Goal: Transaction & Acquisition: Purchase product/service

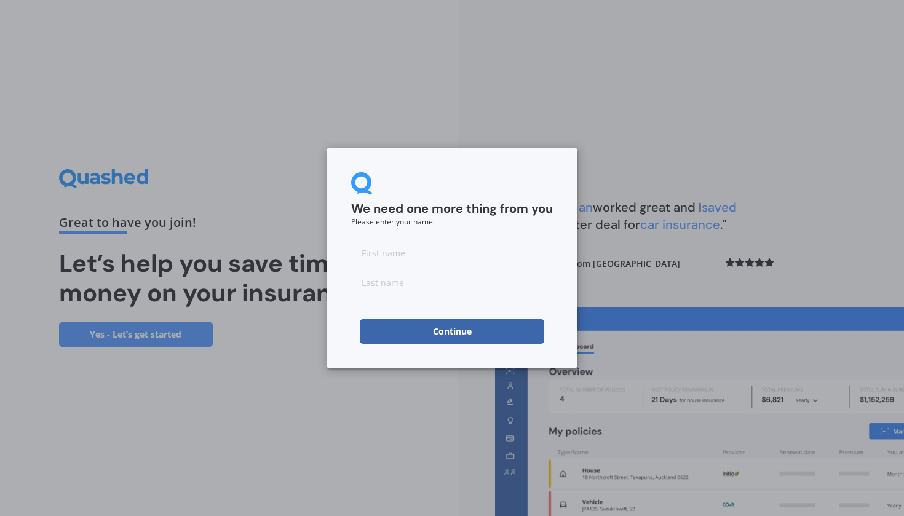
click at [396, 252] on input at bounding box center [452, 253] width 202 height 25
type input "lmt"
type input "tin"
click at [404, 331] on button "Continue" at bounding box center [452, 331] width 185 height 25
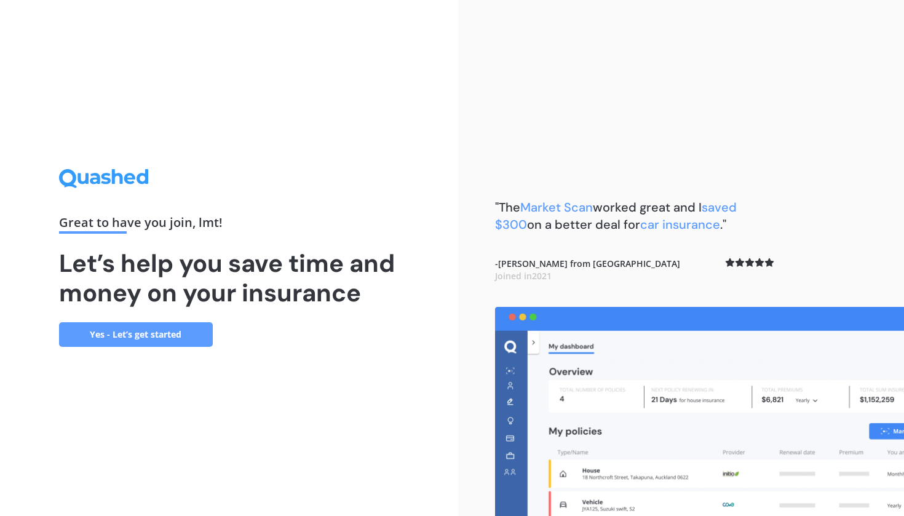
click at [141, 338] on link "Yes - Let’s get started" at bounding box center [136, 334] width 154 height 25
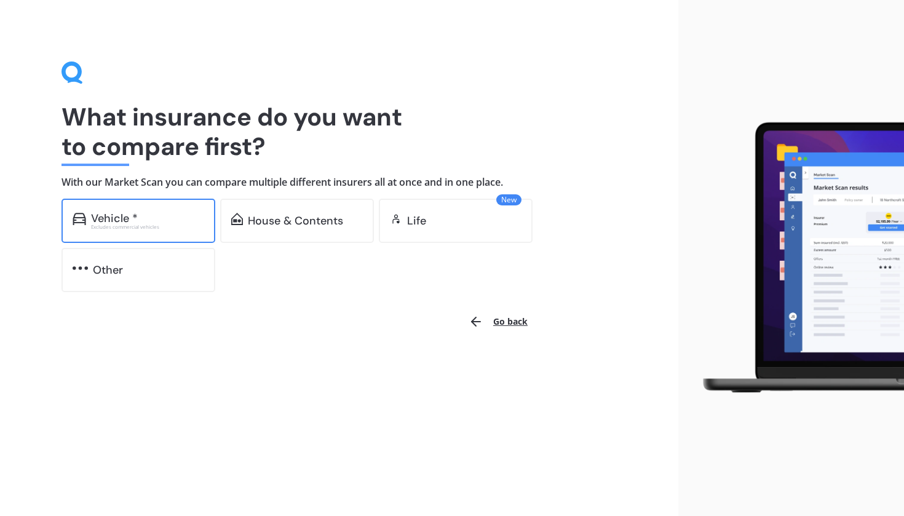
click at [145, 226] on div "Excludes commercial vehicles" at bounding box center [147, 227] width 113 height 5
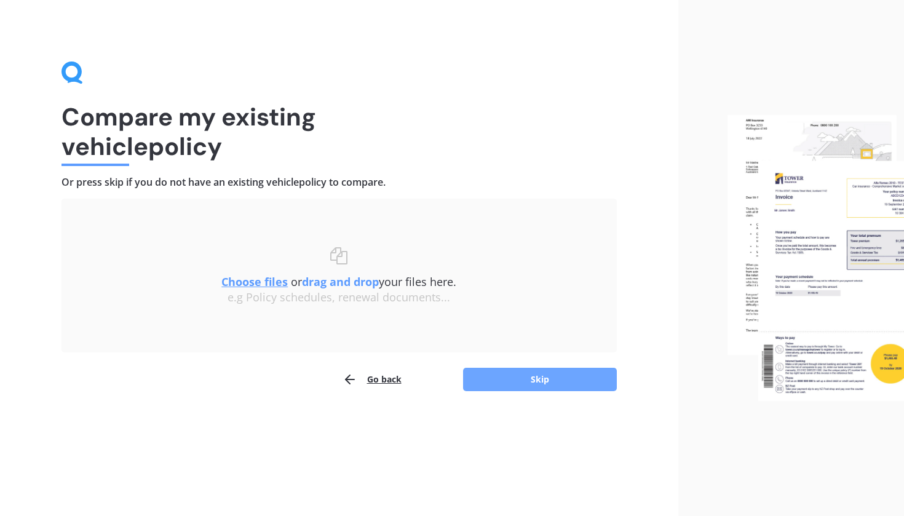
click at [527, 382] on button "Skip" at bounding box center [540, 379] width 154 height 23
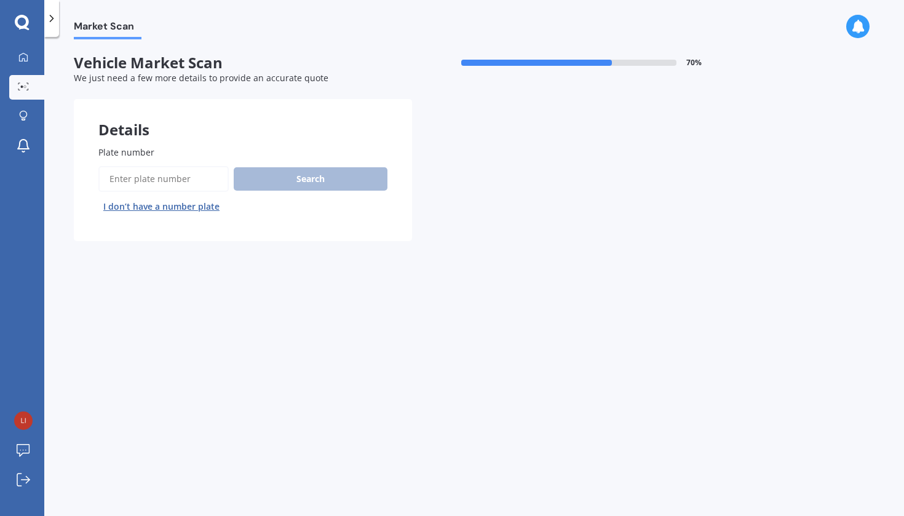
click at [177, 185] on input "Plate number" at bounding box center [163, 179] width 130 height 26
type input "qnl785"
click at [295, 185] on button "Search" at bounding box center [311, 178] width 154 height 23
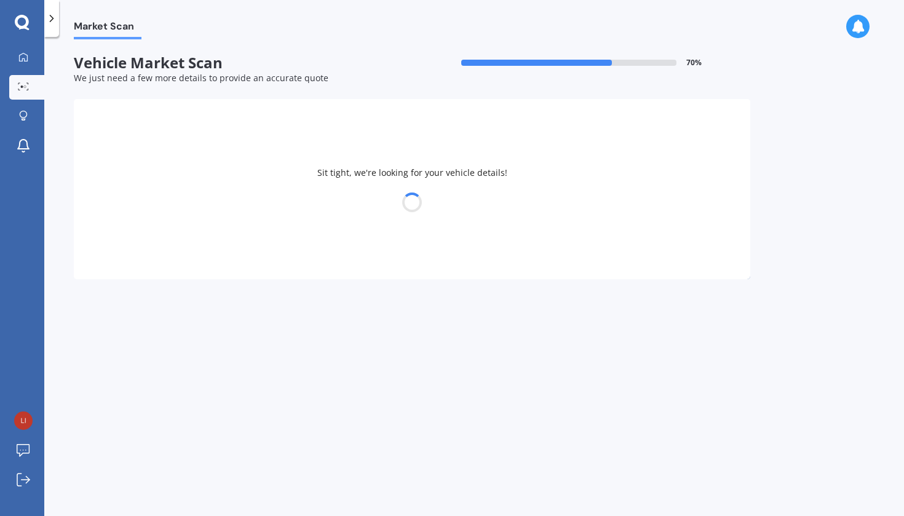
select select "LEXUS"
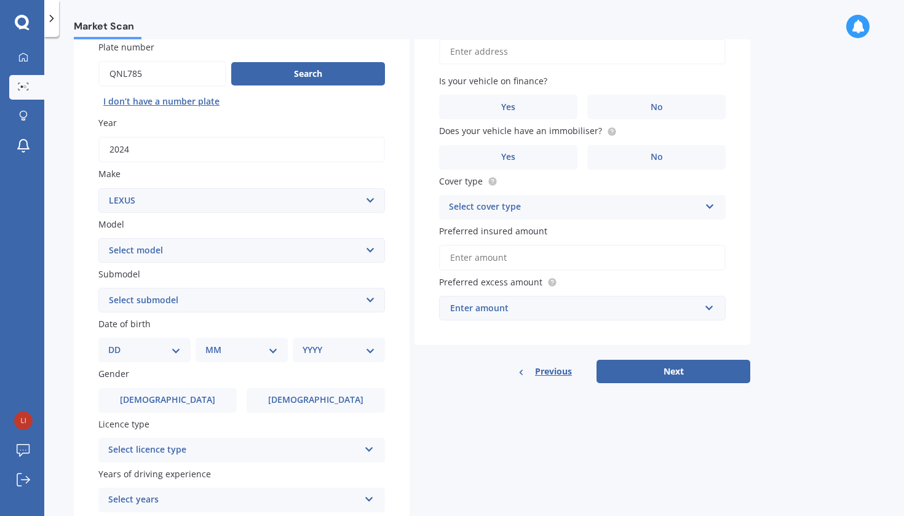
scroll to position [114, 0]
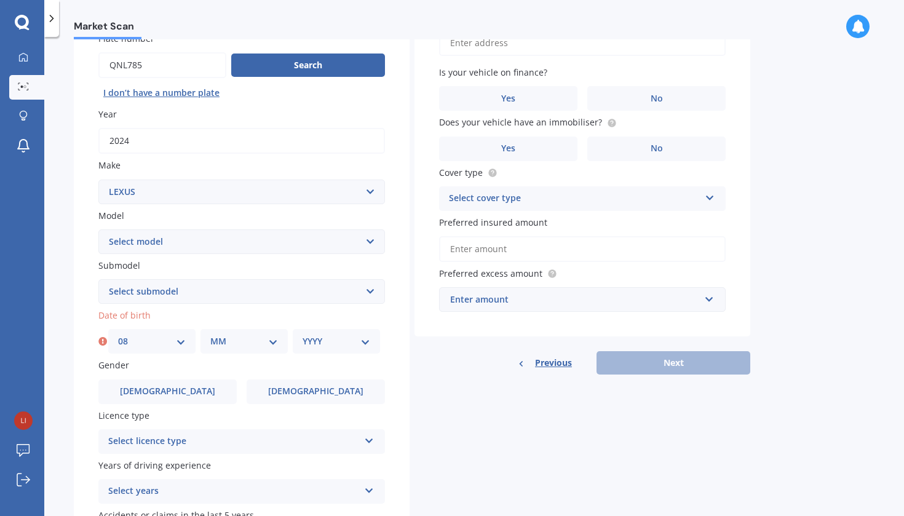
select select "01"
select select "1970"
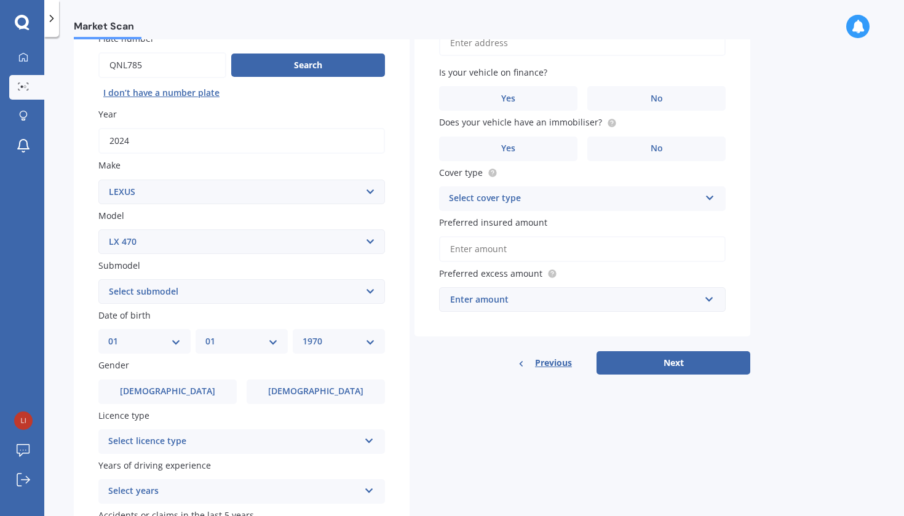
select select "LX570"
select select "(ALL)"
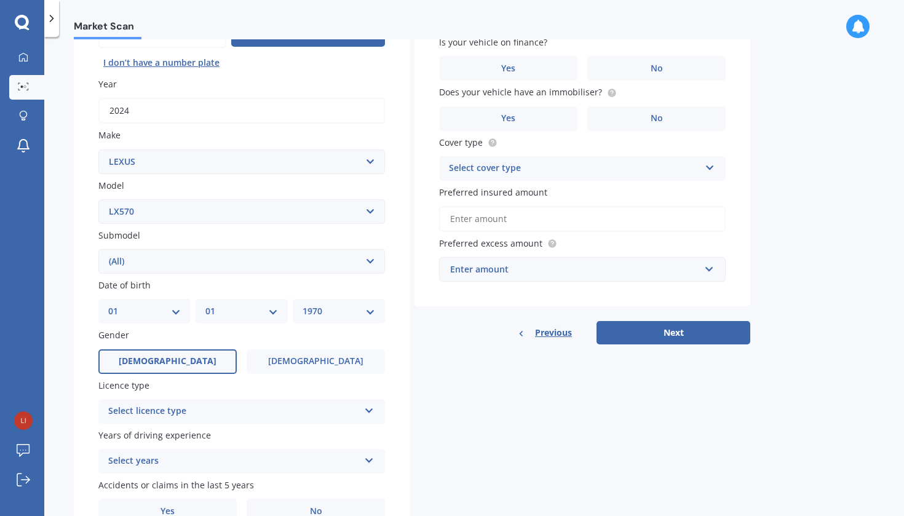
scroll to position [187, 0]
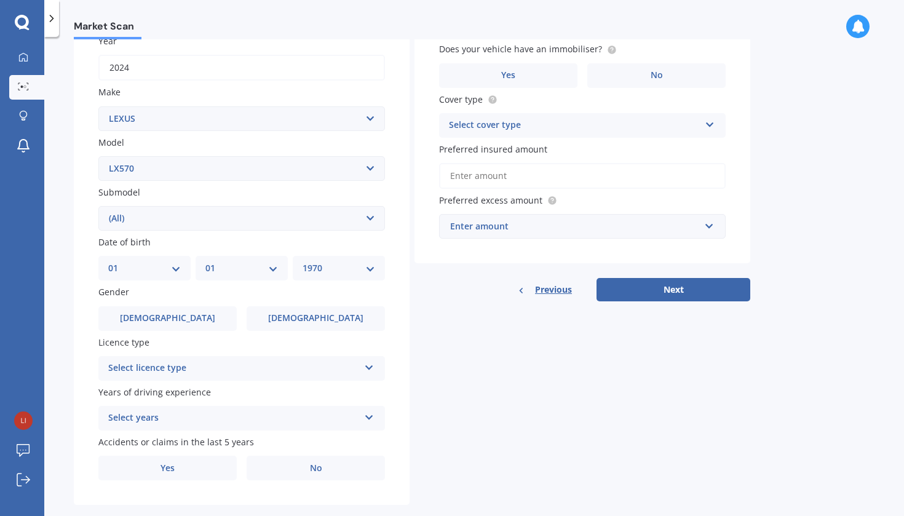
click at [207, 365] on div "Select licence type" at bounding box center [233, 368] width 251 height 15
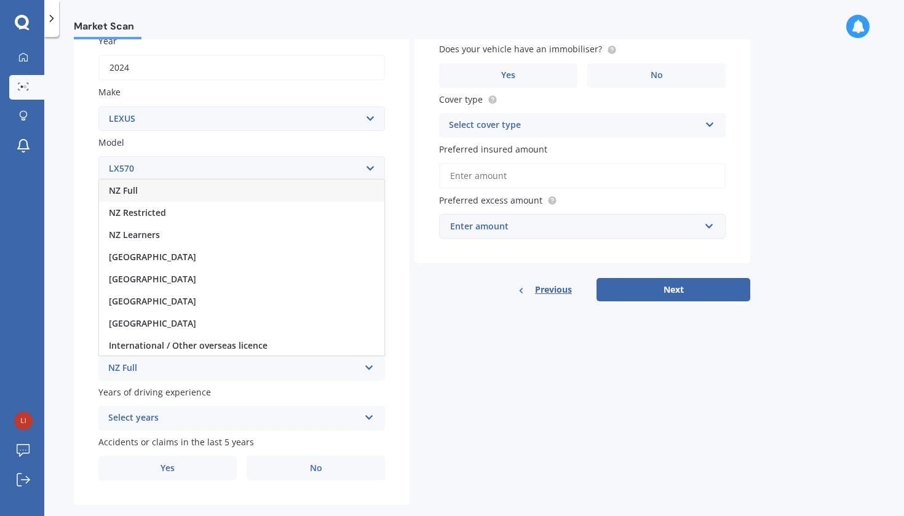
click at [189, 189] on div "NZ Full" at bounding box center [241, 191] width 285 height 22
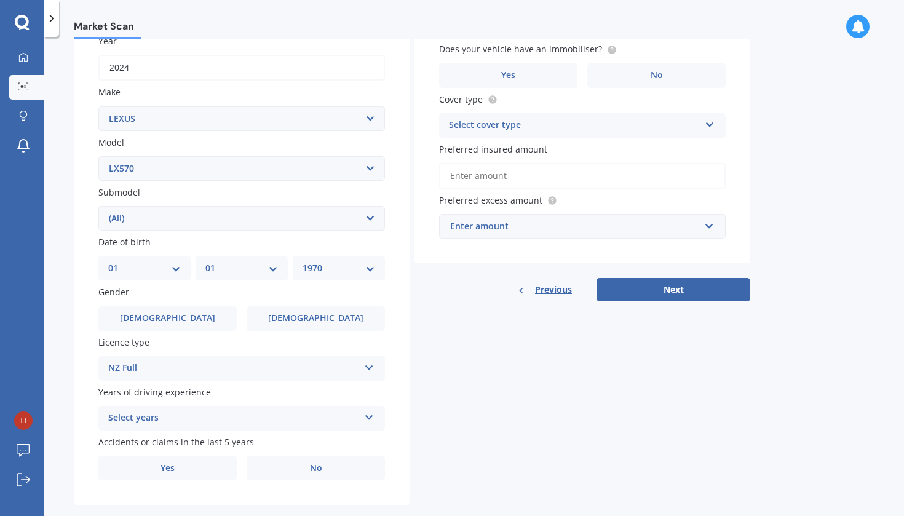
click at [151, 412] on div "Select years" at bounding box center [233, 418] width 251 height 15
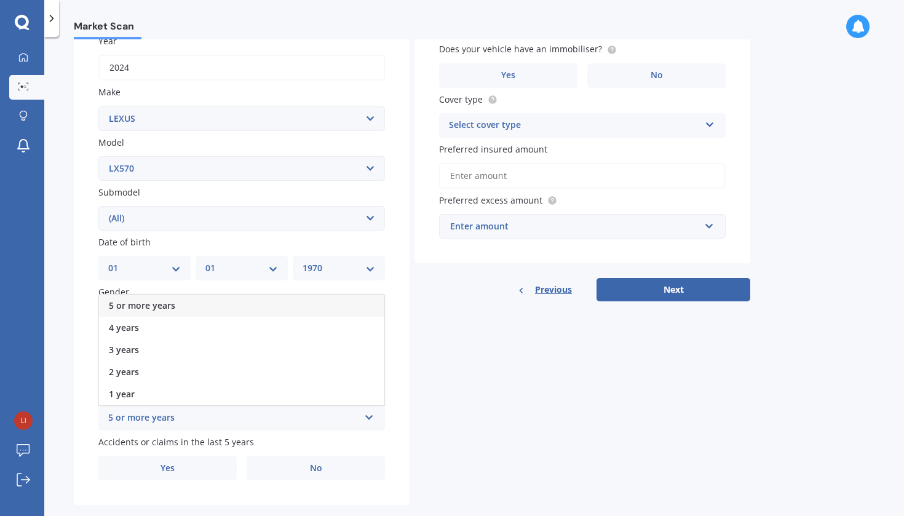
click at [159, 300] on span "5 or more years" at bounding box center [142, 306] width 66 height 12
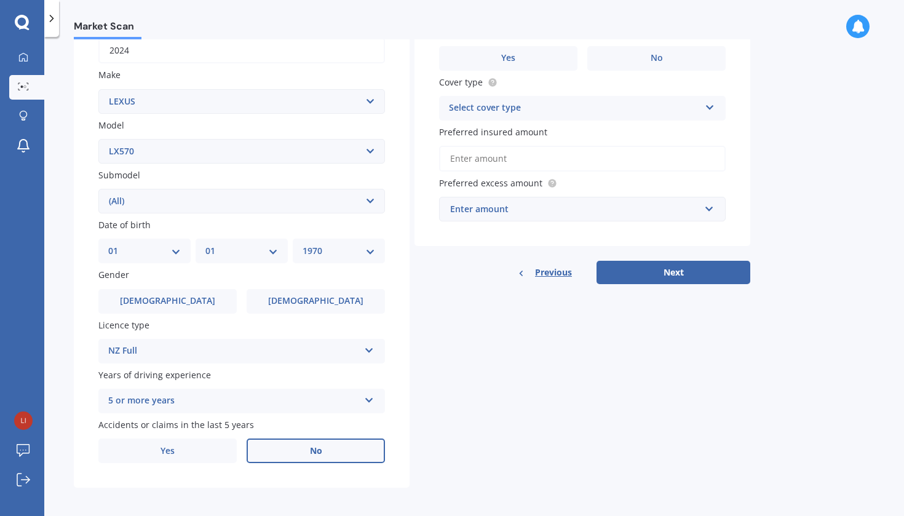
scroll to position [204, 0]
click at [267, 456] on label "No" at bounding box center [316, 451] width 138 height 25
click at [0, 0] on input "No" at bounding box center [0, 0] width 0 height 0
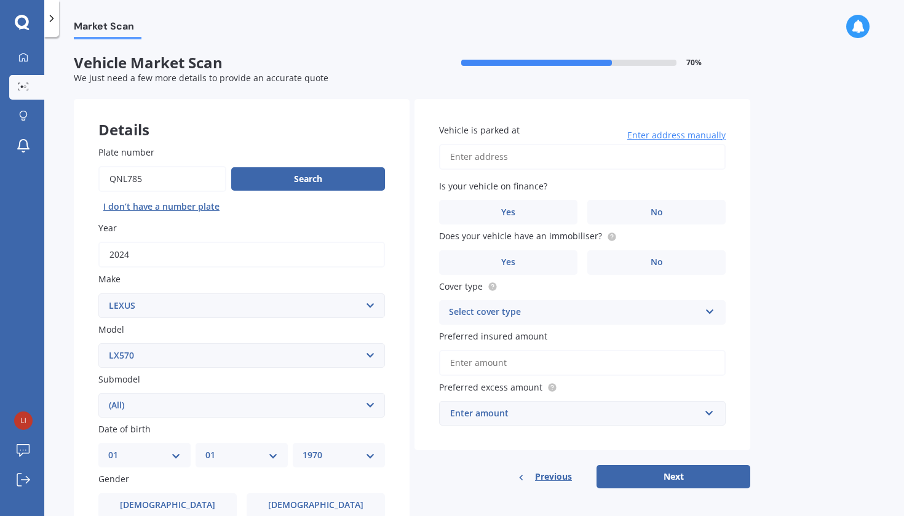
scroll to position [0, 0]
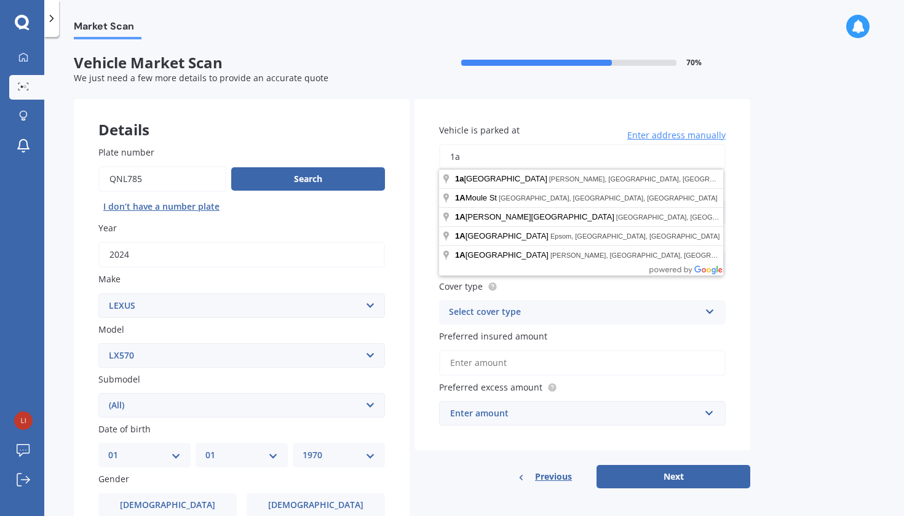
type input "1"
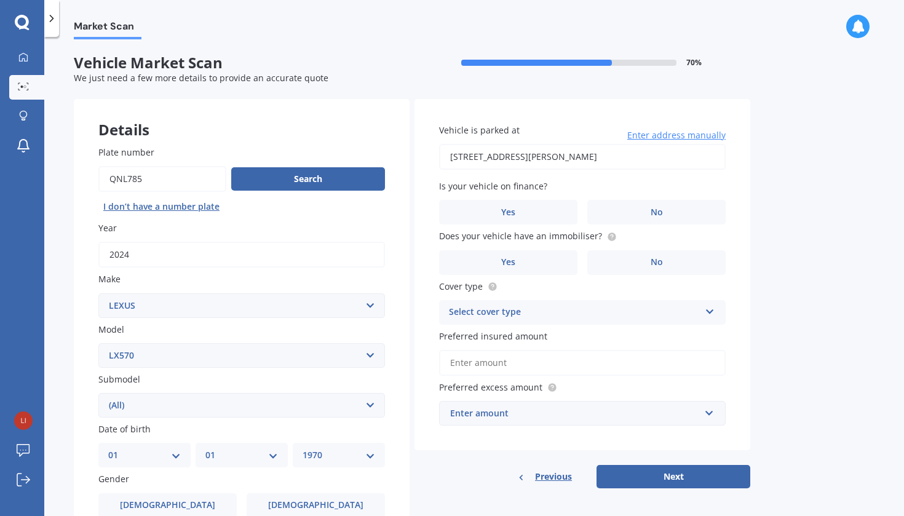
type input "[STREET_ADDRESS][PERSON_NAME]"
click at [624, 214] on label "No" at bounding box center [656, 212] width 138 height 25
click at [0, 0] on input "No" at bounding box center [0, 0] width 0 height 0
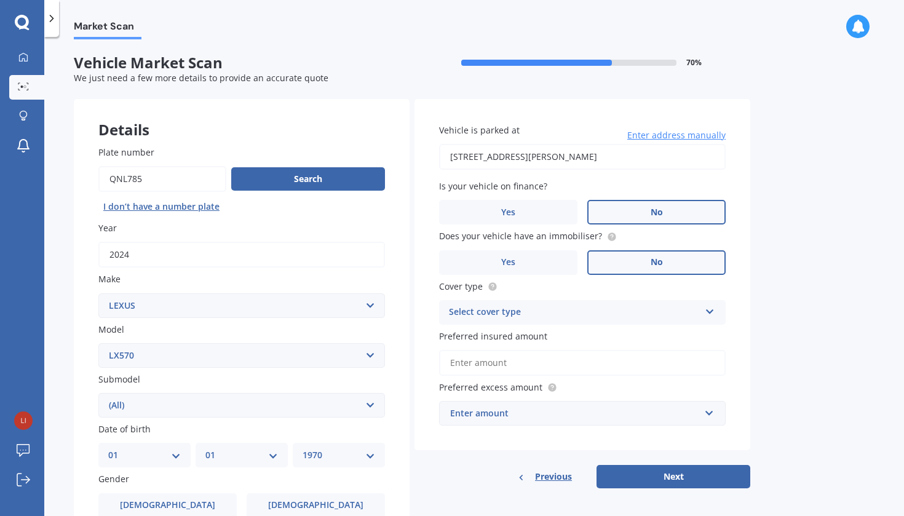
click at [646, 260] on label "No" at bounding box center [656, 262] width 138 height 25
click at [0, 0] on input "No" at bounding box center [0, 0] width 0 height 0
click at [587, 311] on div "Select cover type" at bounding box center [574, 312] width 251 height 15
click at [569, 330] on div "Comprehensive" at bounding box center [582, 336] width 285 height 22
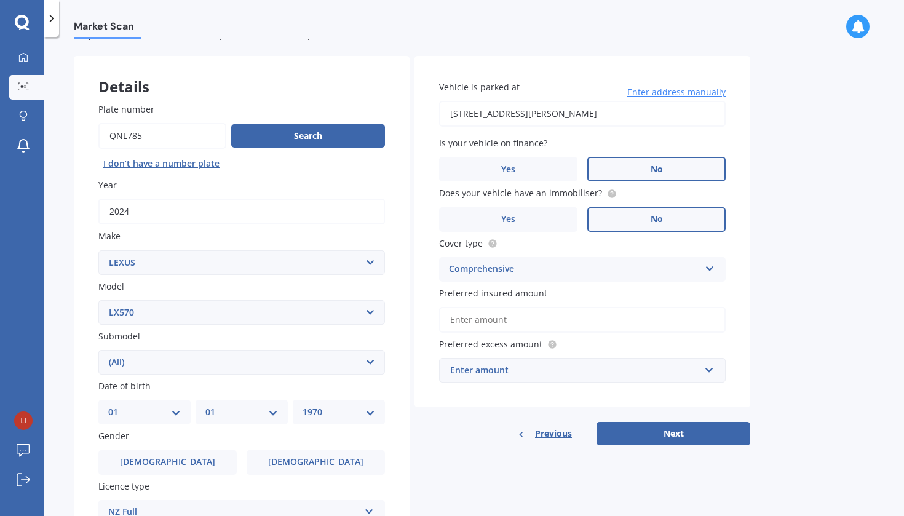
scroll to position [54, 0]
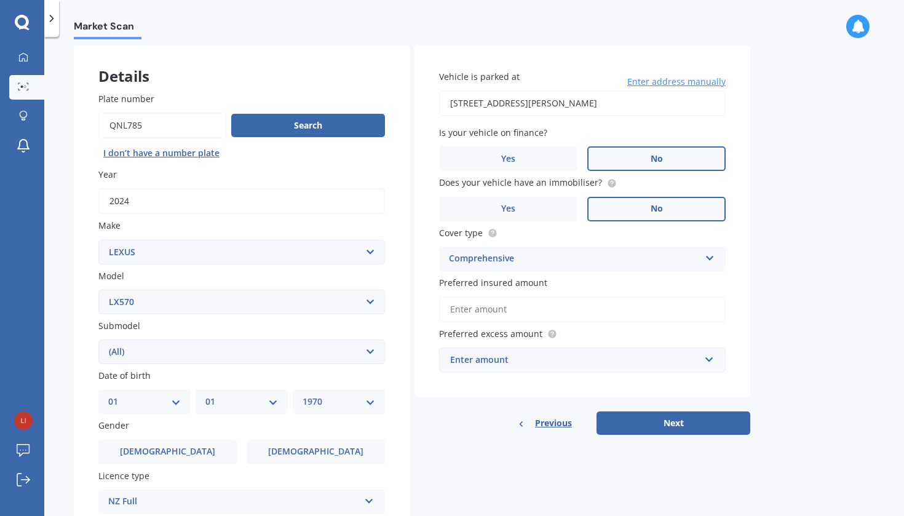
click at [549, 304] on input "Preferred insured amount" at bounding box center [582, 310] width 287 height 26
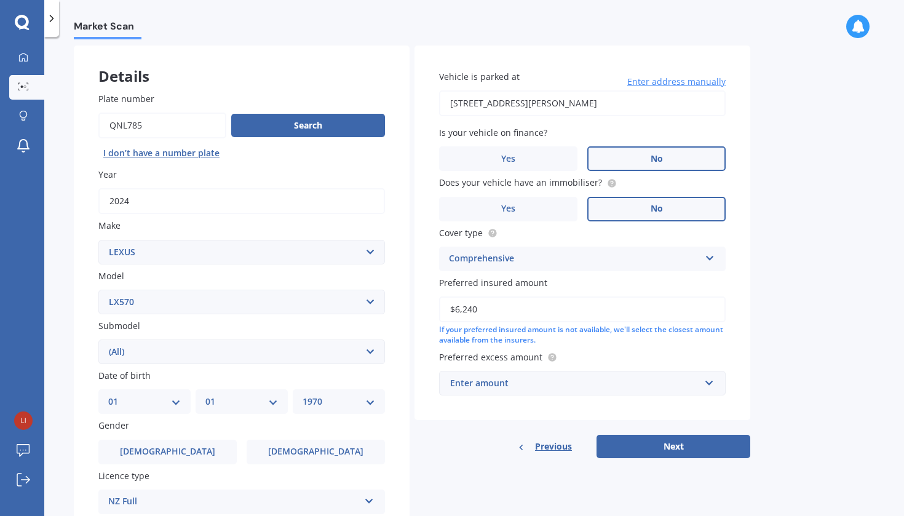
type input "$62,400"
click at [479, 378] on div "Enter amount" at bounding box center [575, 383] width 250 height 14
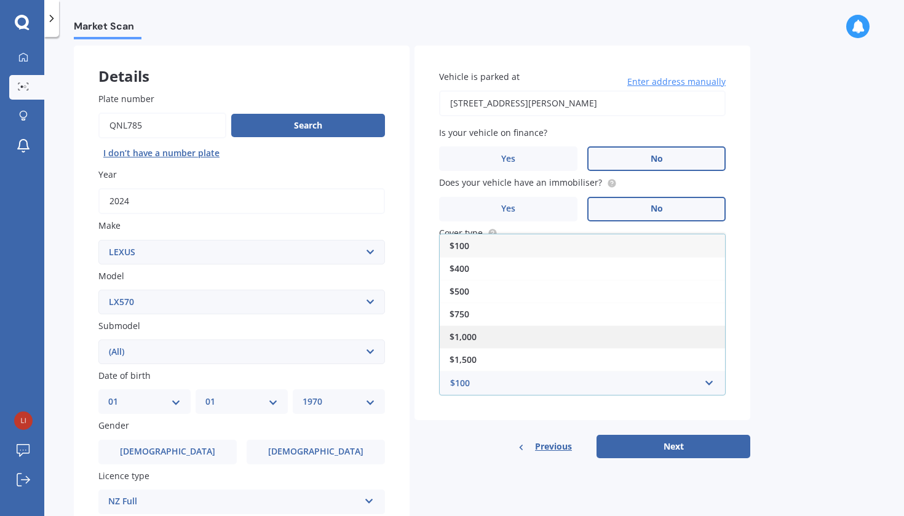
click at [466, 331] on span "$1,000" at bounding box center [463, 337] width 27 height 12
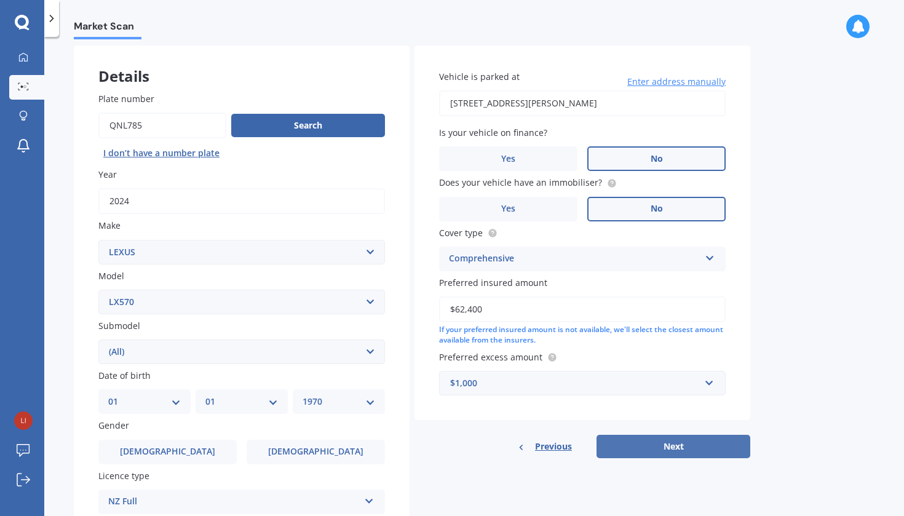
click at [656, 442] on button "Next" at bounding box center [674, 446] width 154 height 23
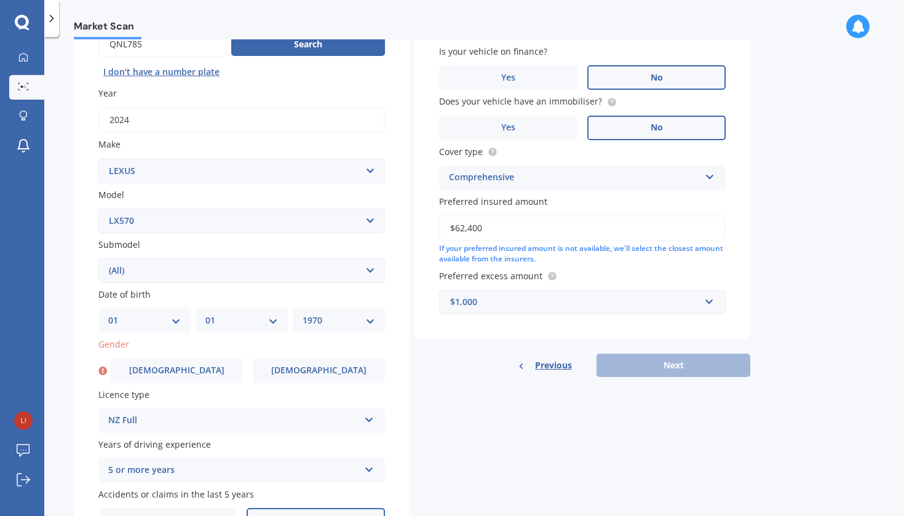
scroll to position [175, 0]
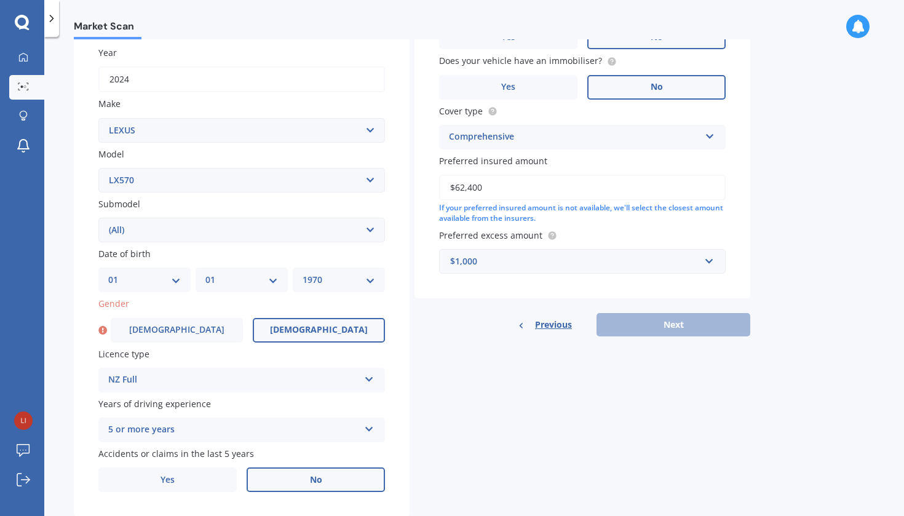
click at [279, 332] on label "[DEMOGRAPHIC_DATA]" at bounding box center [319, 330] width 132 height 25
click at [0, 0] on input "[DEMOGRAPHIC_DATA]" at bounding box center [0, 0] width 0 height 0
click at [722, 323] on button "Next" at bounding box center [674, 324] width 154 height 23
select select "01"
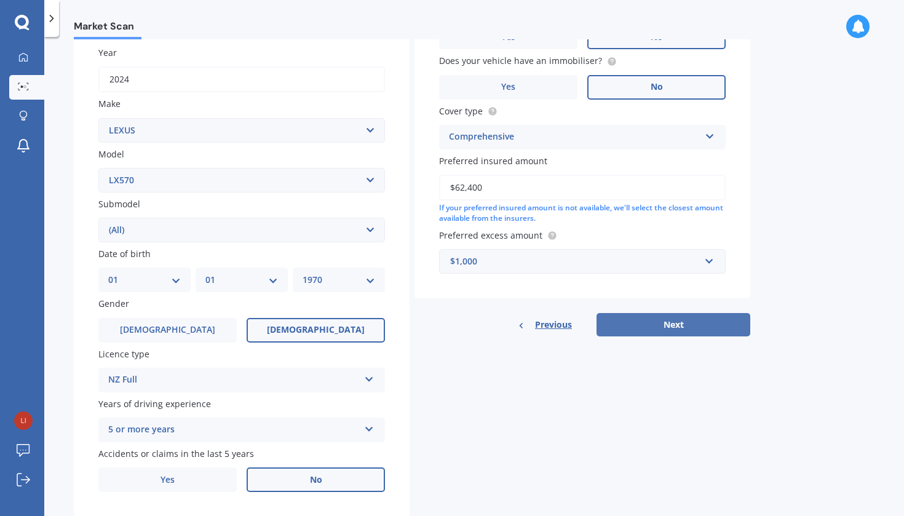
select select "1970"
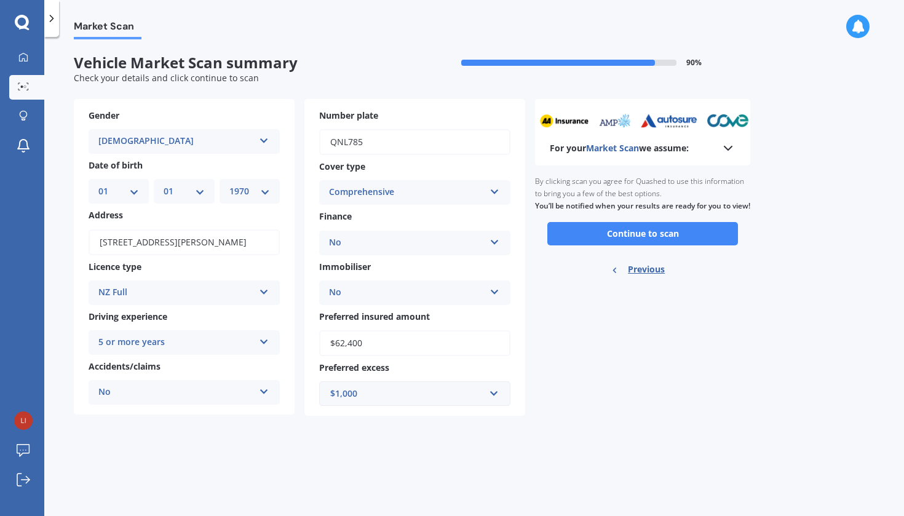
scroll to position [0, 0]
click at [611, 243] on button "Continue to scan" at bounding box center [643, 233] width 191 height 23
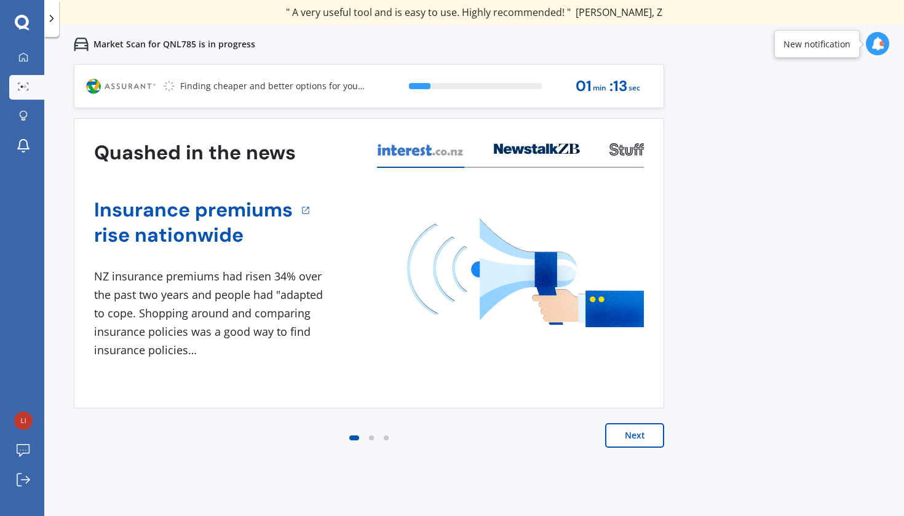
click at [655, 434] on button "Next" at bounding box center [634, 435] width 59 height 25
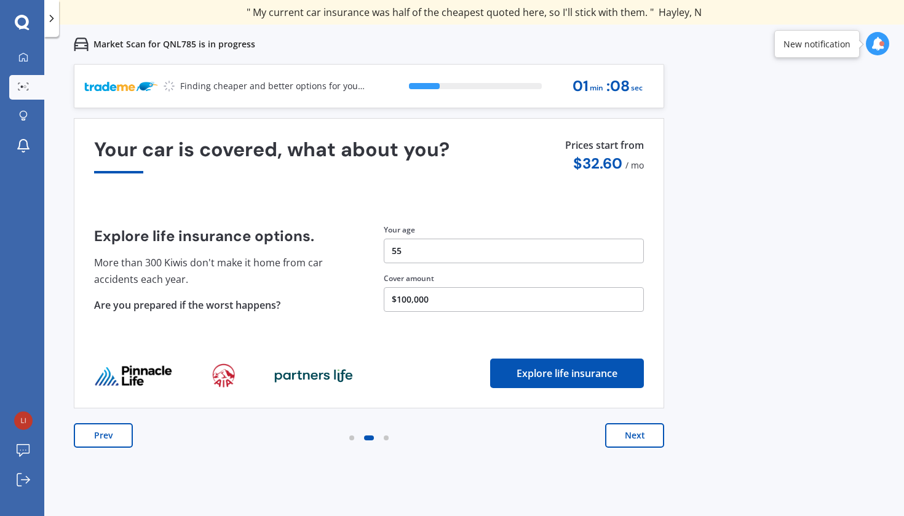
click at [632, 437] on button "Next" at bounding box center [634, 435] width 59 height 25
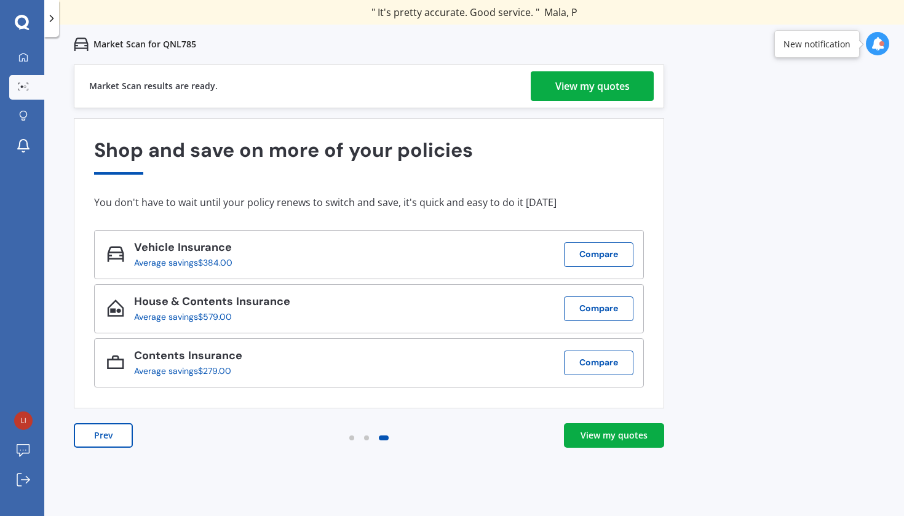
click at [624, 440] on div "View my quotes" at bounding box center [614, 435] width 67 height 12
